Goal: Information Seeking & Learning: Learn about a topic

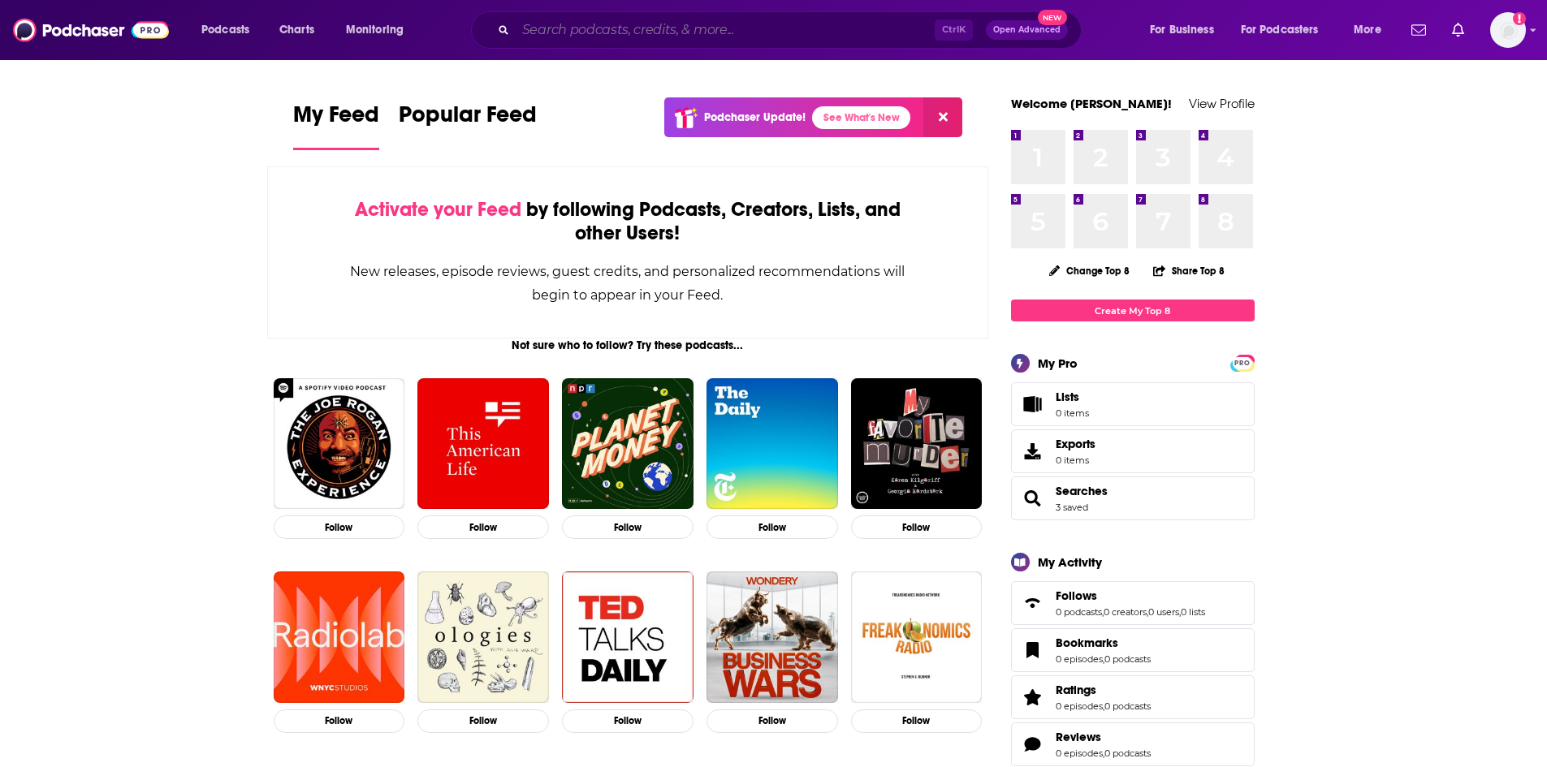
click at [736, 30] on input "Search podcasts, credits, & more..." at bounding box center [725, 30] width 419 height 26
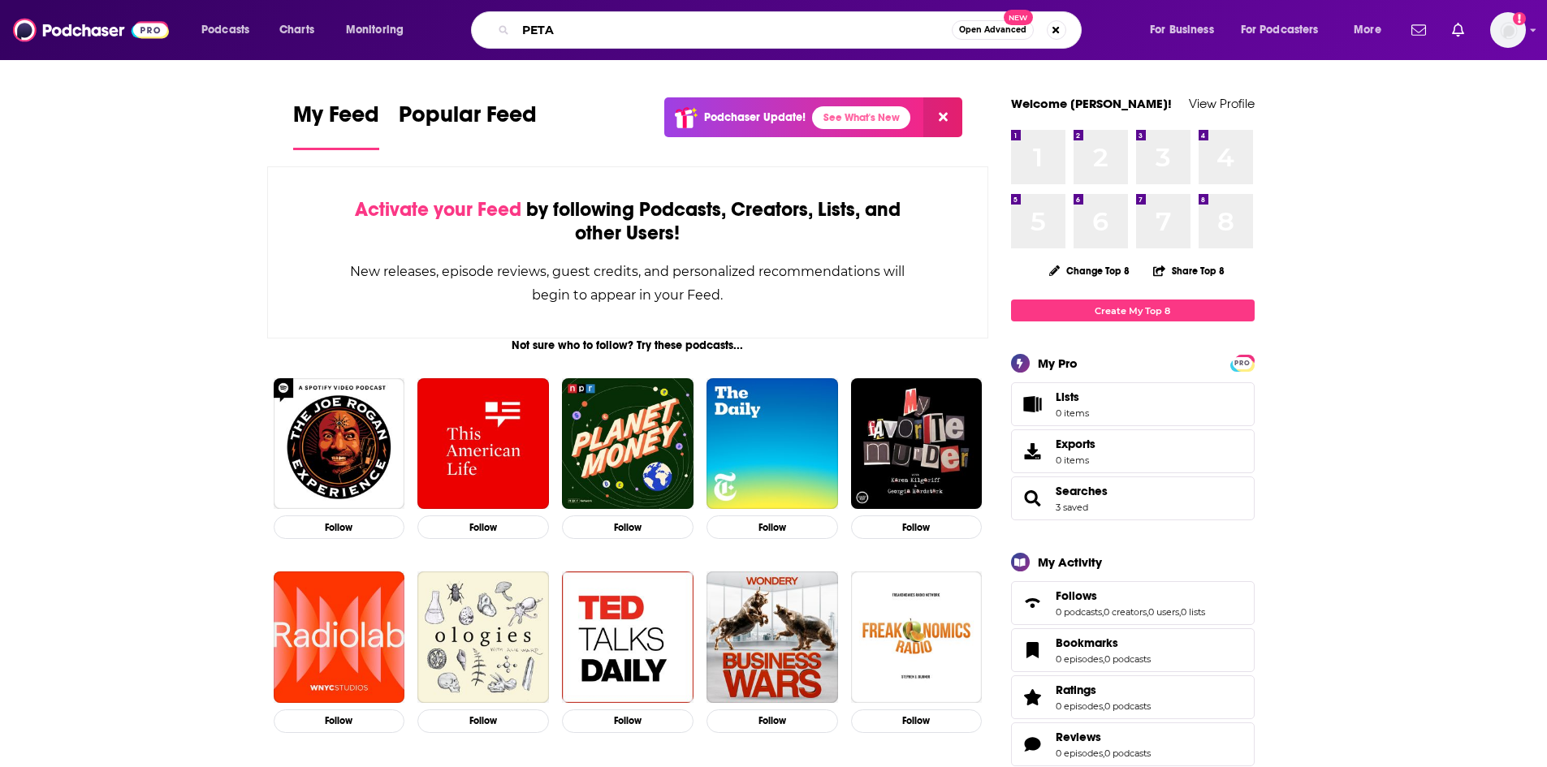
type input "PETA"
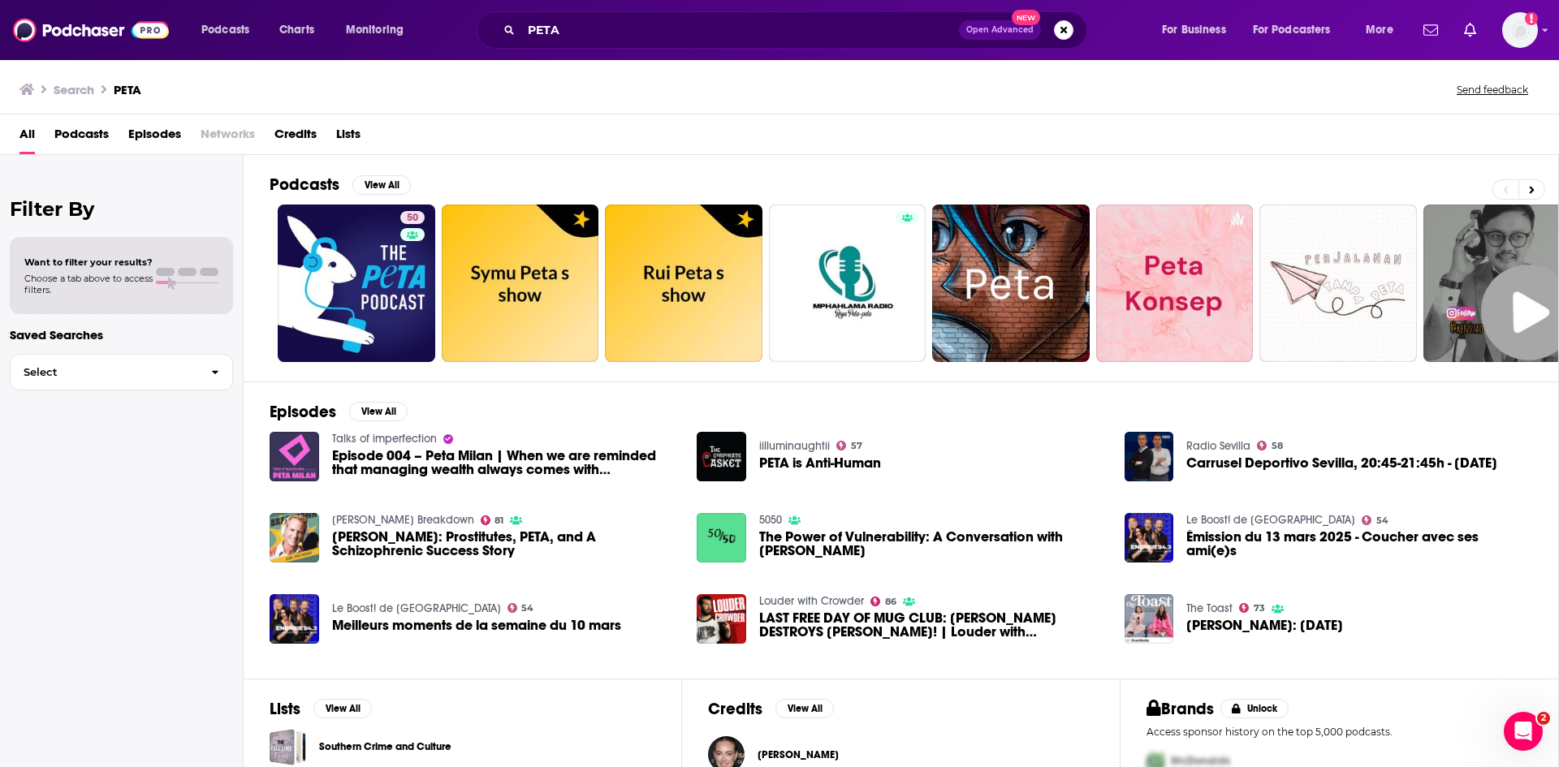
click at [139, 133] on span "Episodes" at bounding box center [154, 137] width 53 height 33
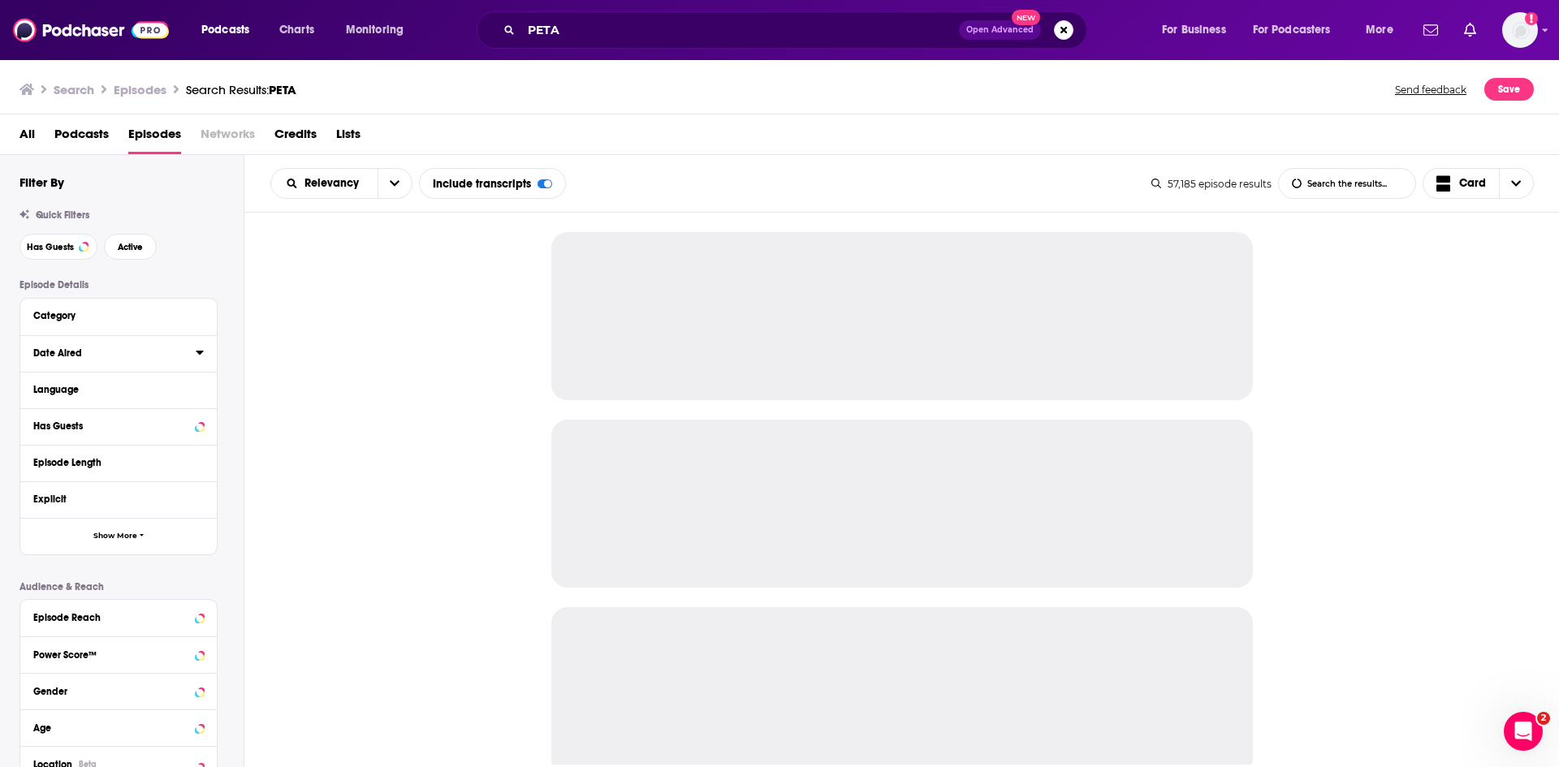
click at [200, 349] on icon at bounding box center [200, 352] width 8 height 13
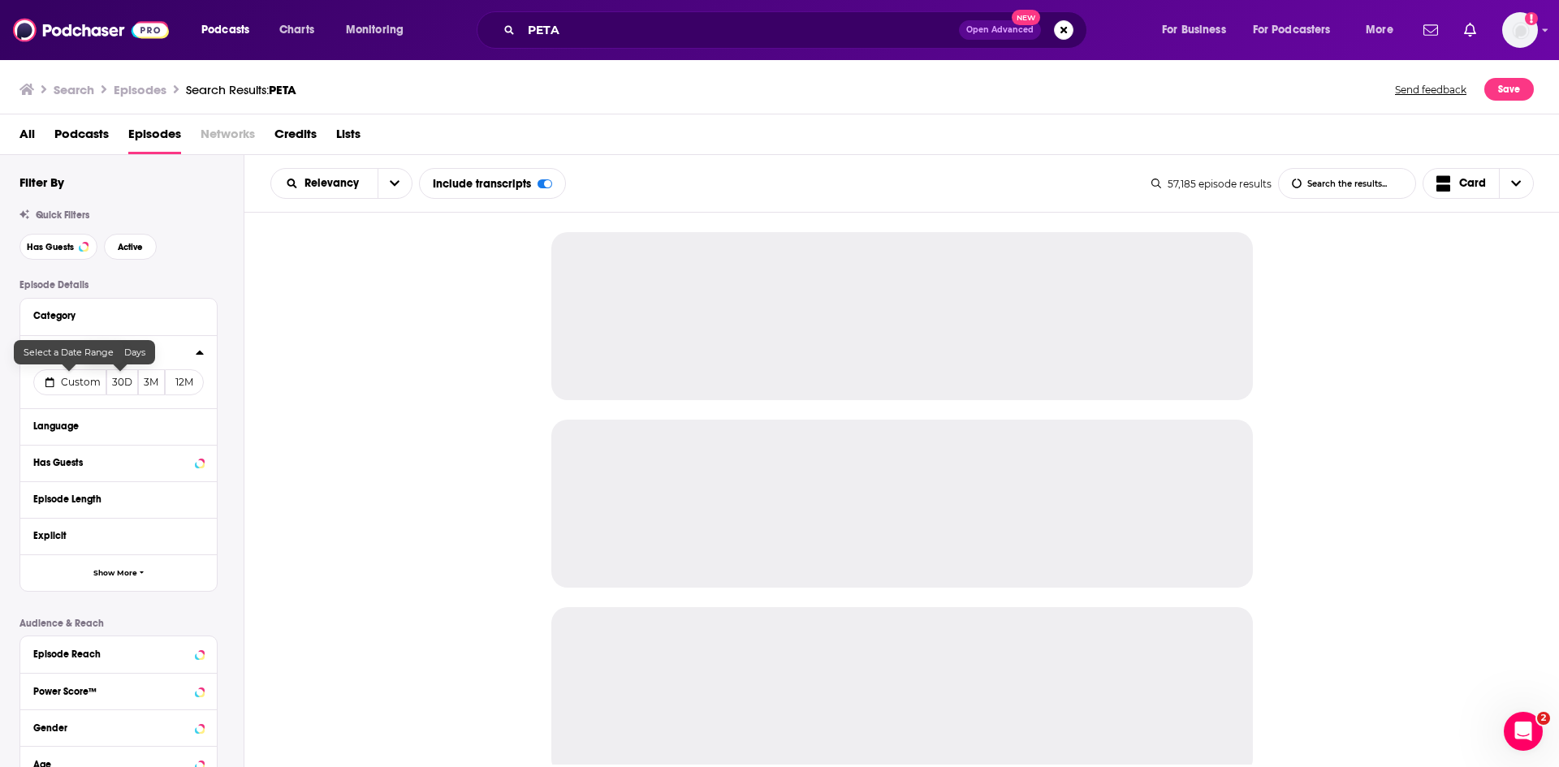
click at [68, 386] on span "Custom" at bounding box center [81, 382] width 40 height 12
select select "8"
select select "2025"
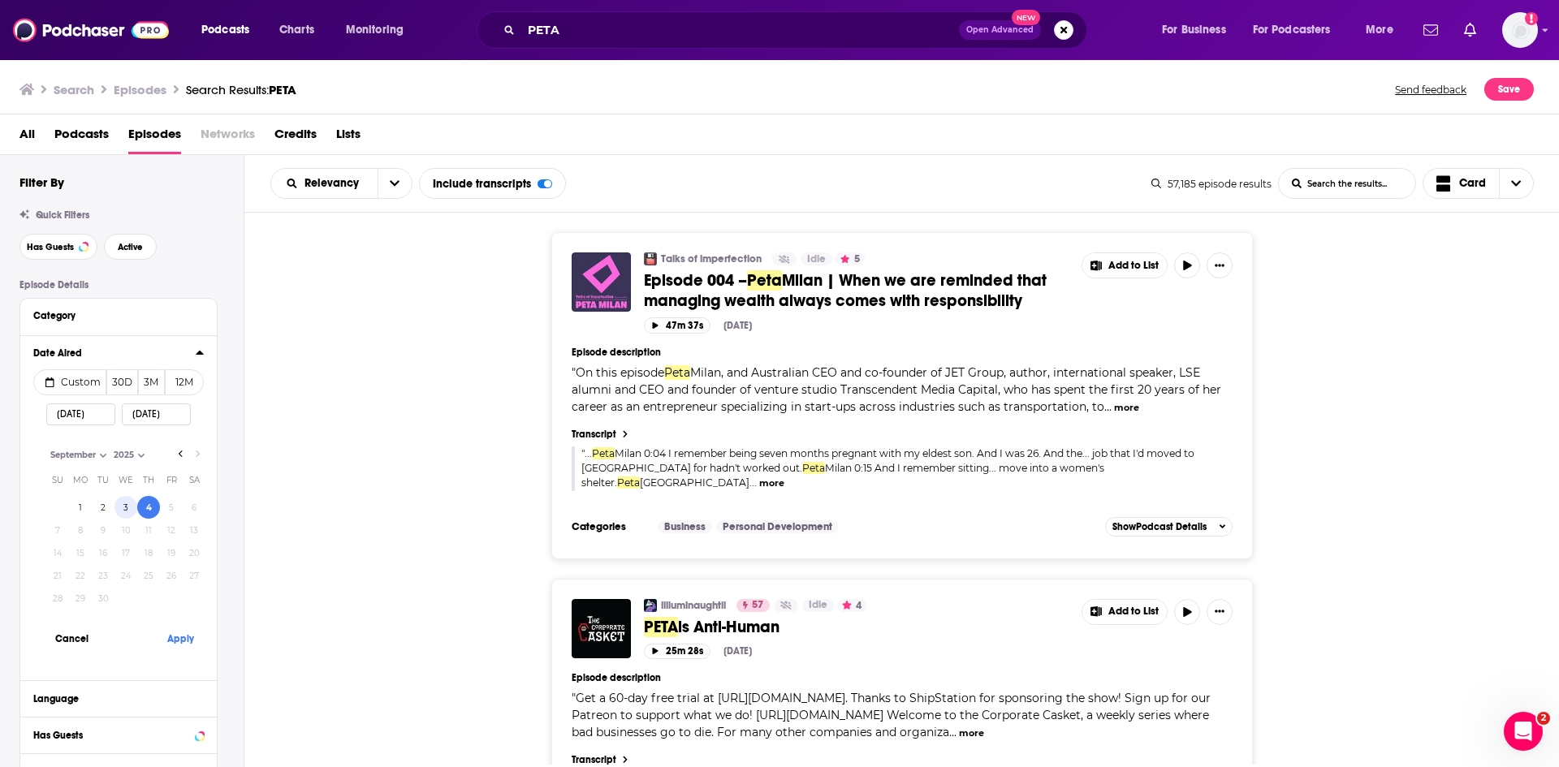
click at [119, 508] on button "3" at bounding box center [125, 507] width 23 height 23
type input "[DATE]"
click at [173, 636] on button "Apply" at bounding box center [180, 639] width 49 height 30
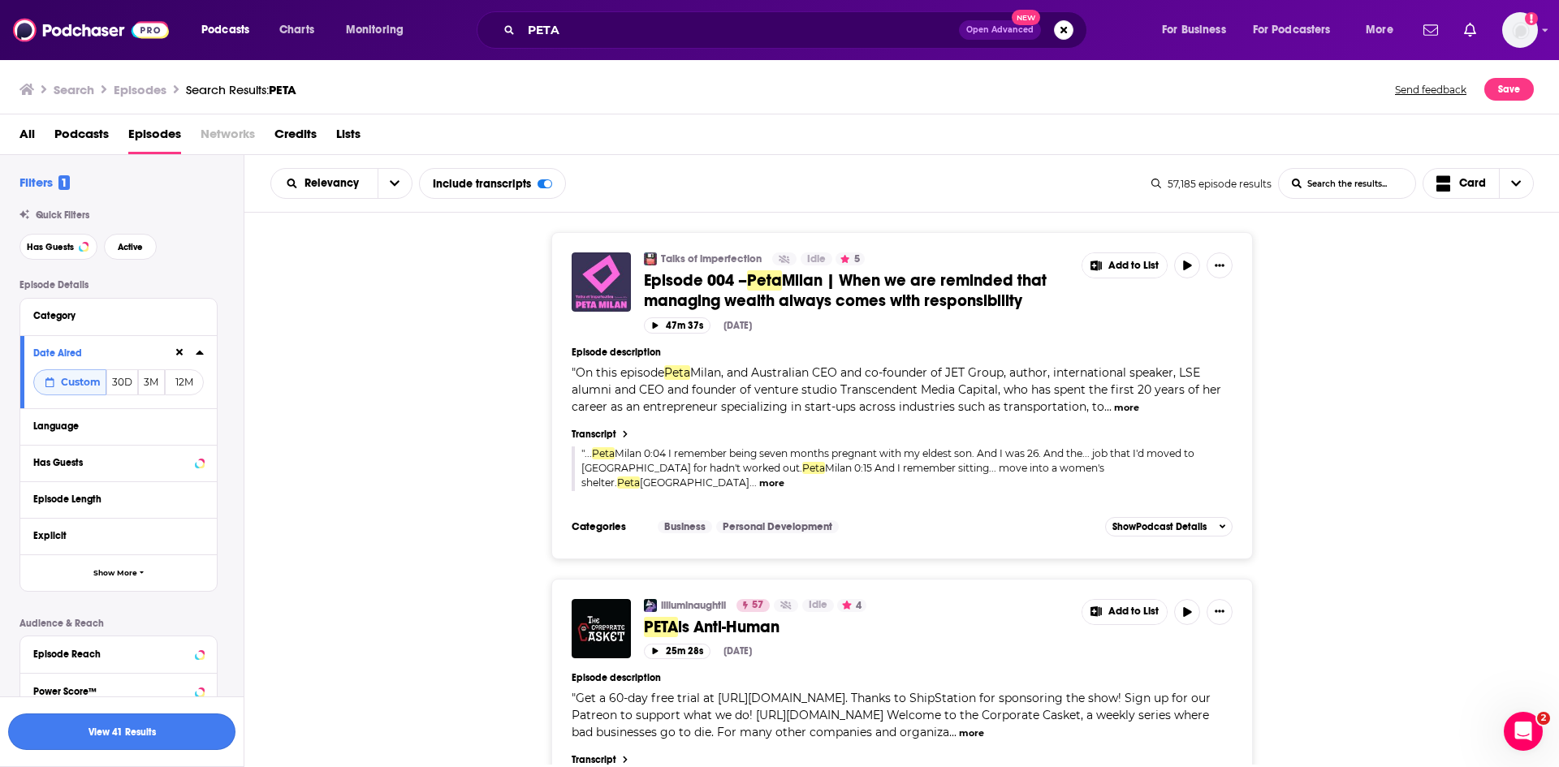
click at [148, 736] on button "View 41 Results" at bounding box center [121, 732] width 227 height 37
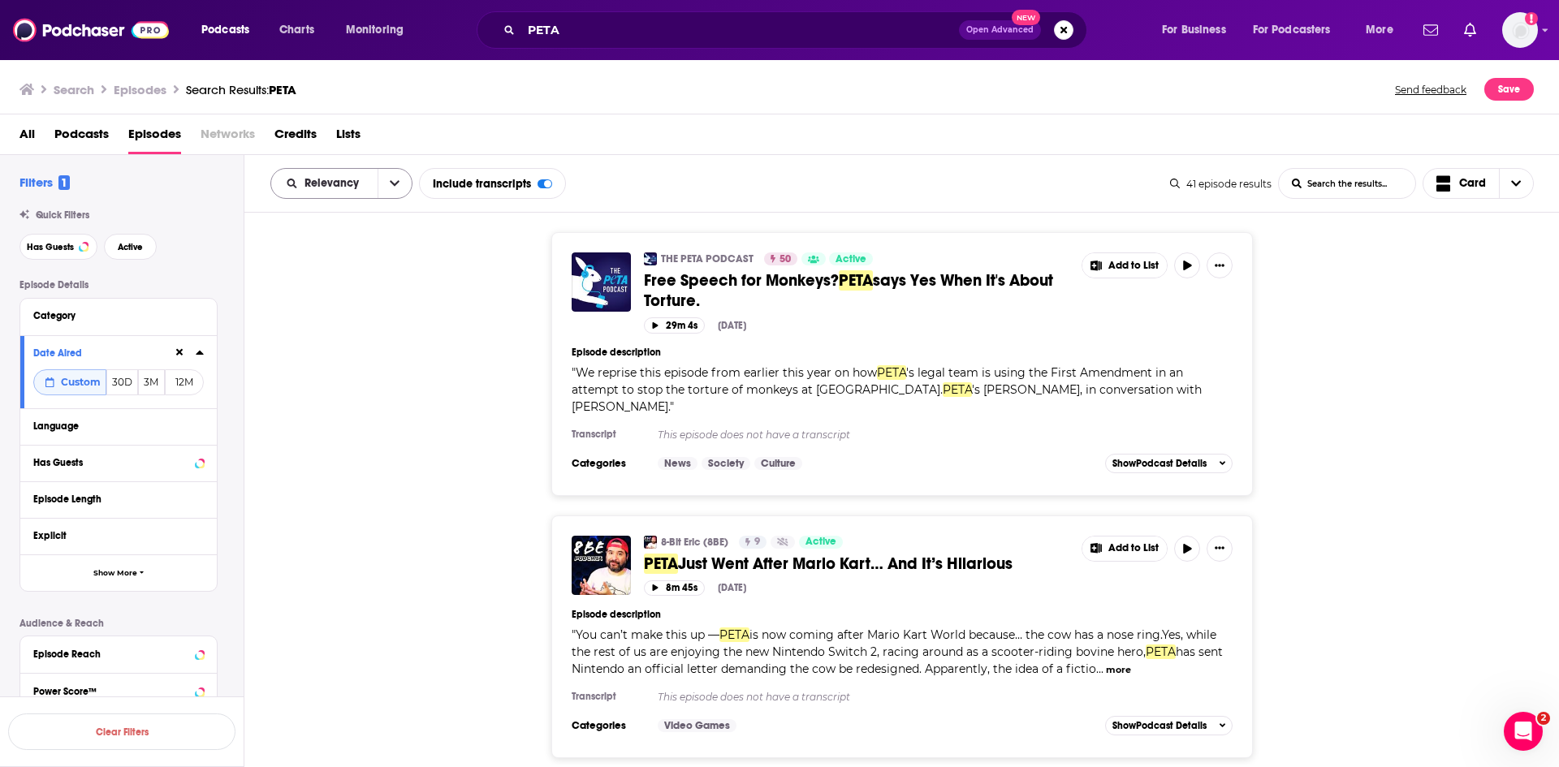
click at [388, 181] on button "open menu" at bounding box center [395, 183] width 34 height 29
click at [375, 319] on span "Power Score" at bounding box center [352, 321] width 96 height 9
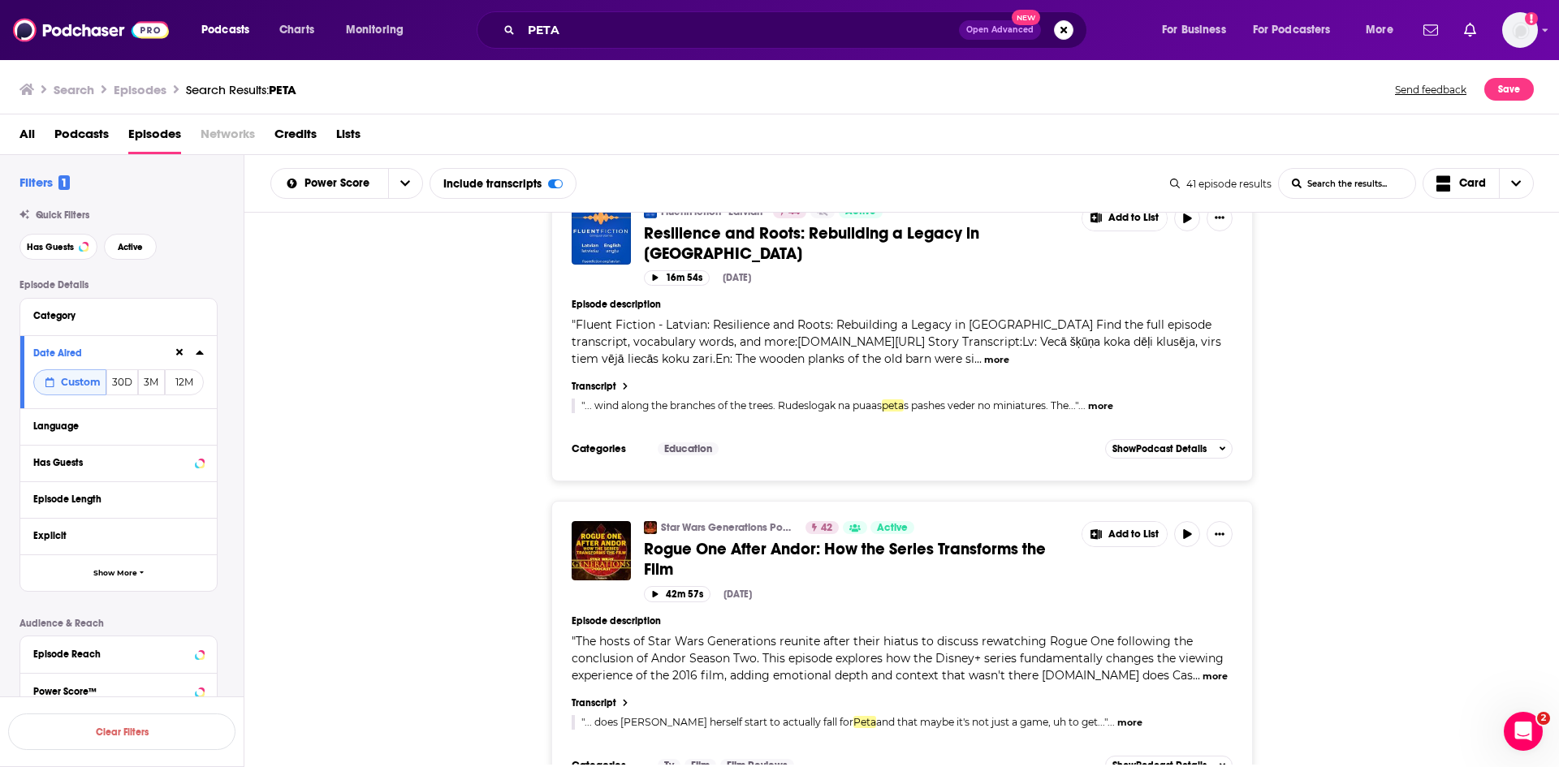
scroll to position [6768, 0]
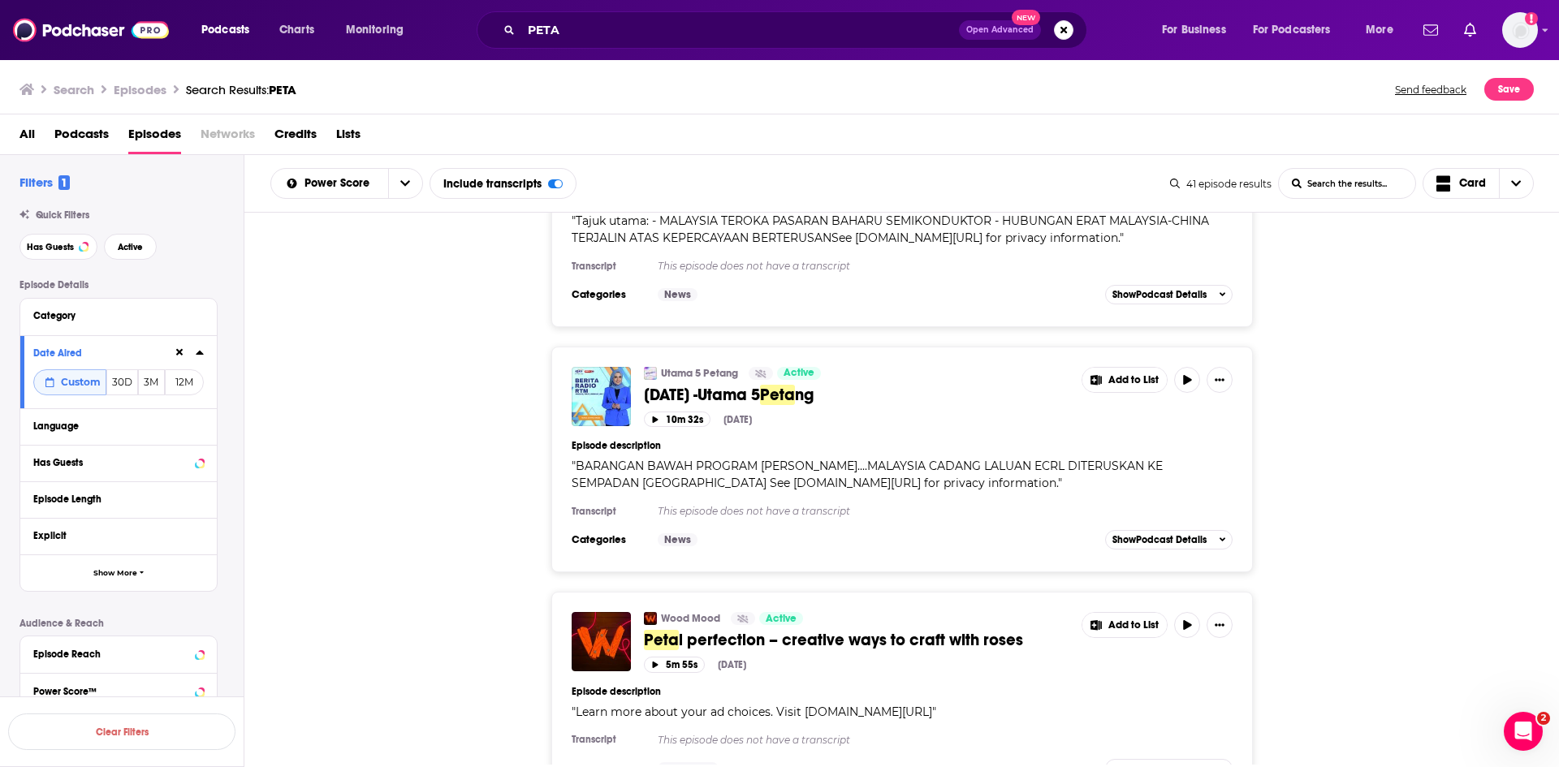
scroll to position [11104, 0]
